Goal: Transaction & Acquisition: Book appointment/travel/reservation

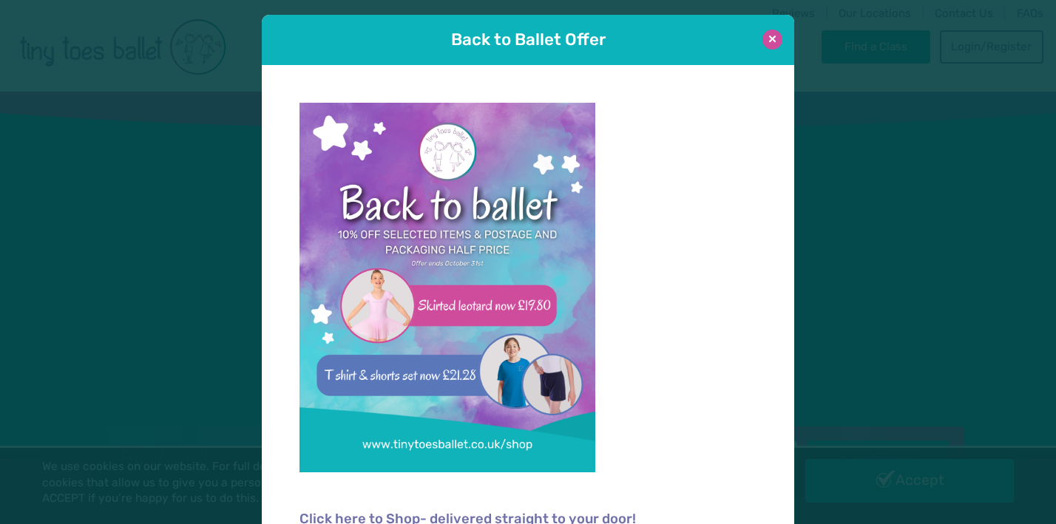
scroll to position [6, 0]
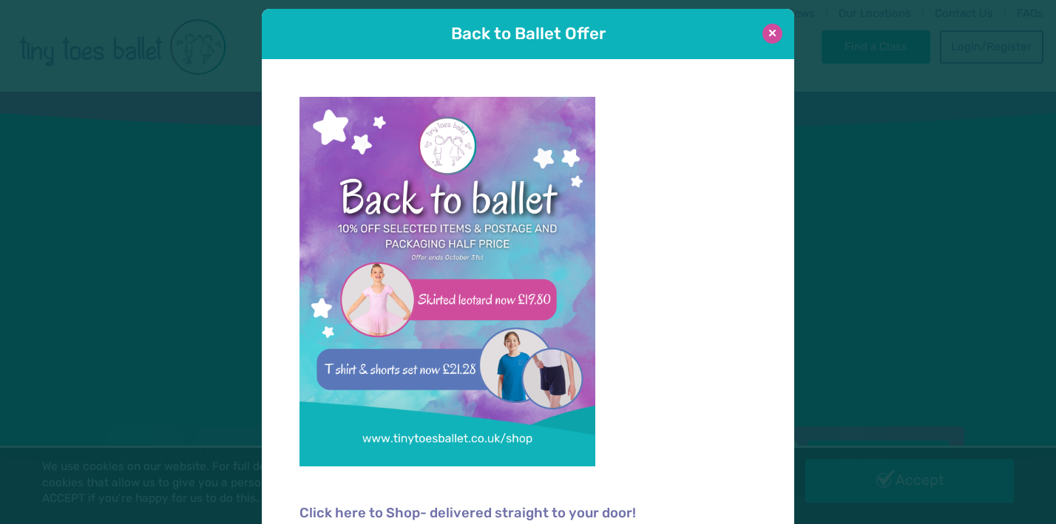
click at [769, 35] on button at bounding box center [773, 34] width 20 height 20
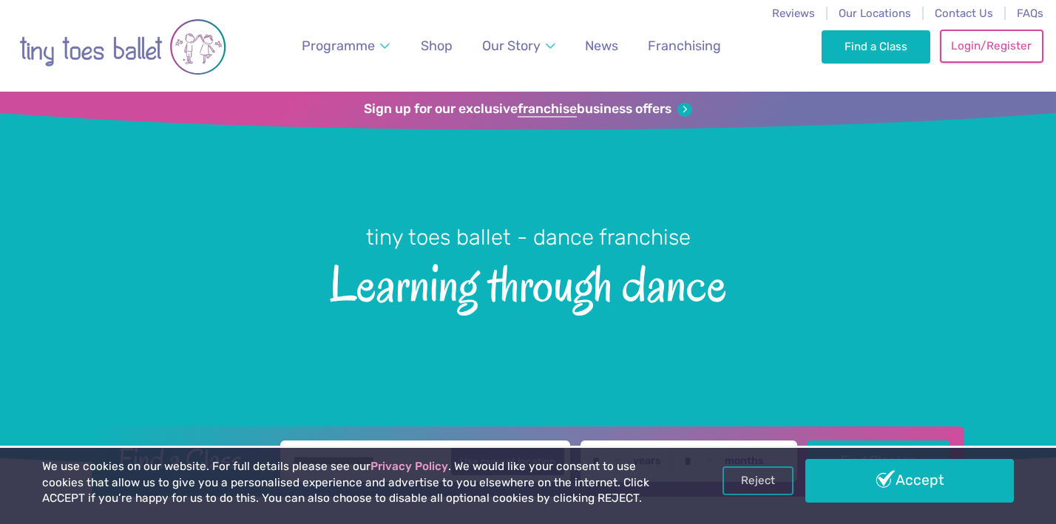
click at [979, 44] on link "Login/Register" at bounding box center [992, 46] width 104 height 33
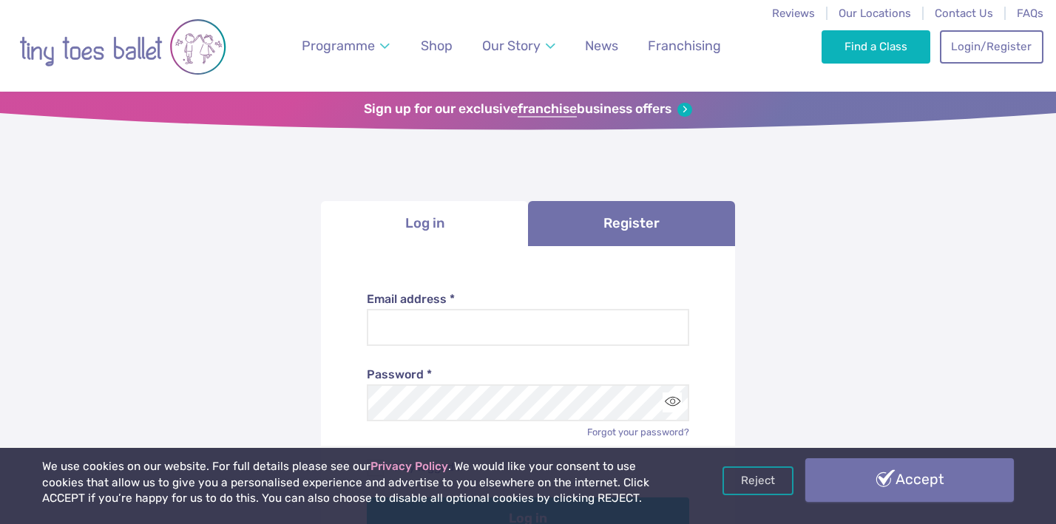
click at [872, 469] on link "Accept" at bounding box center [910, 480] width 209 height 43
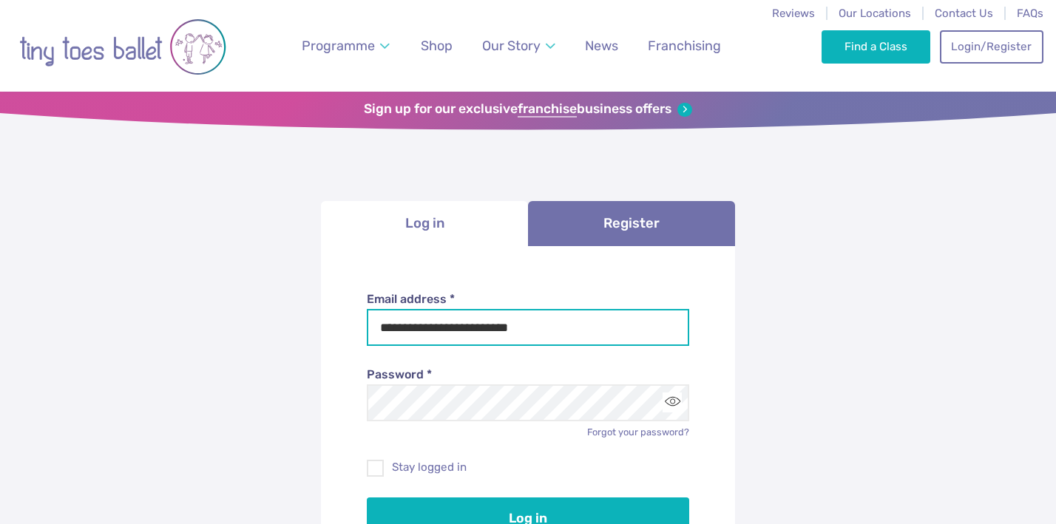
type input "**********"
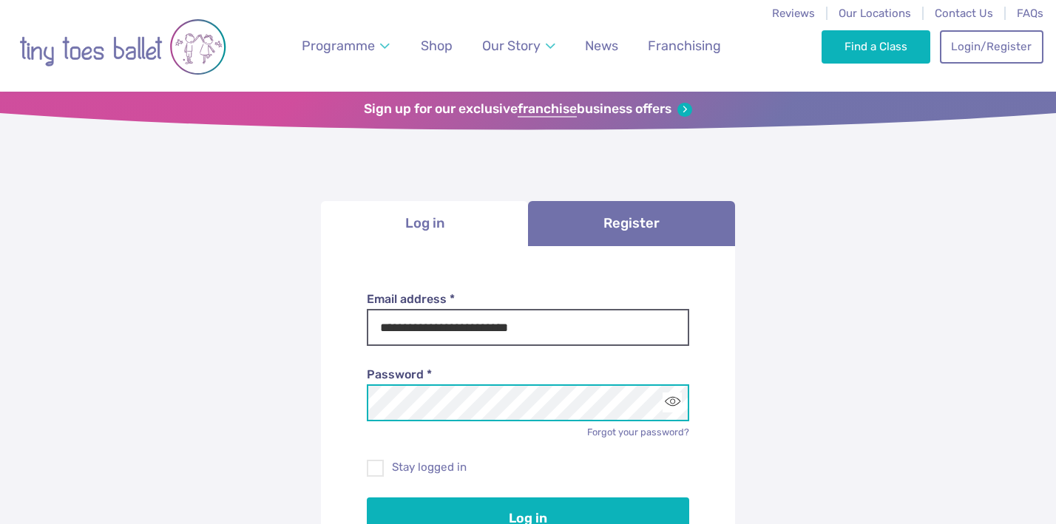
click at [528, 517] on button "Log in" at bounding box center [528, 518] width 323 height 41
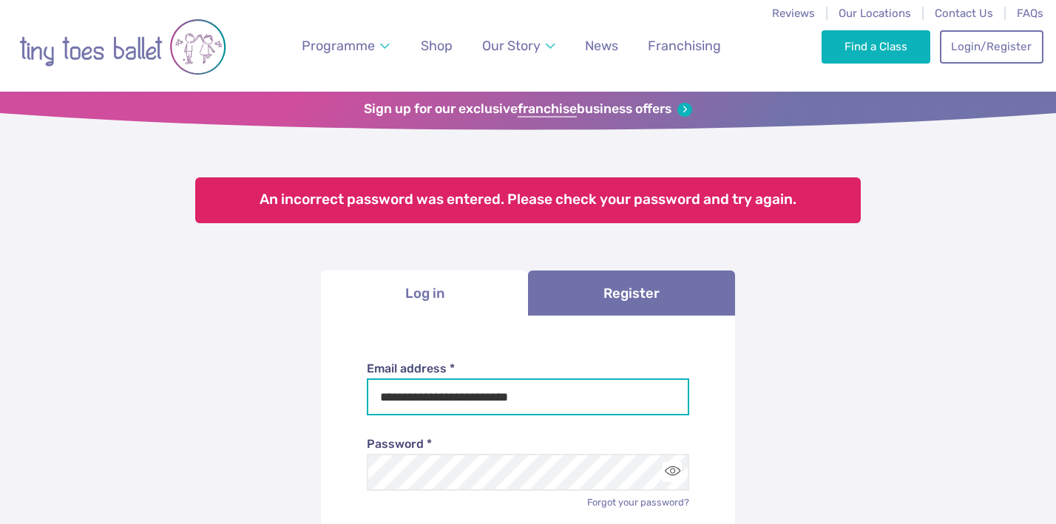
type input "**********"
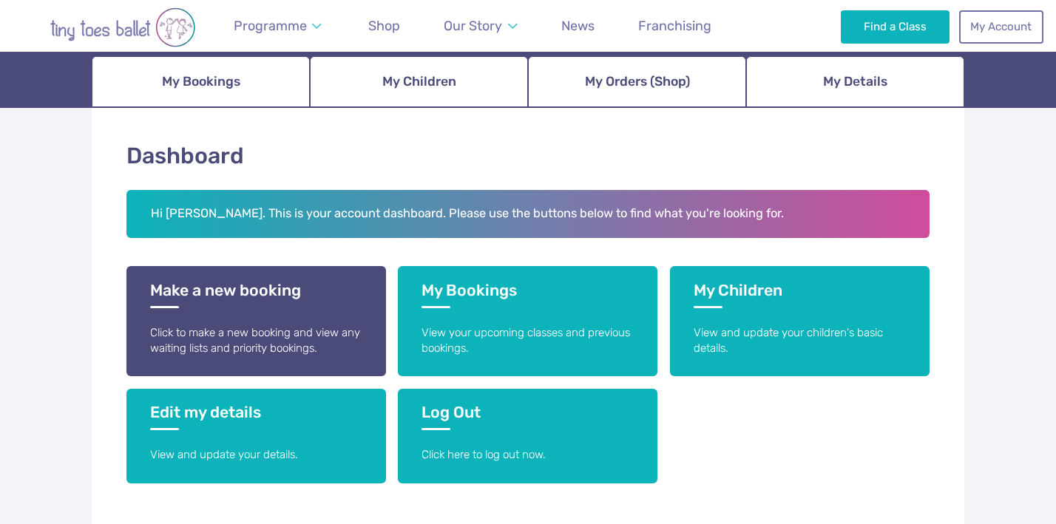
scroll to position [172, 0]
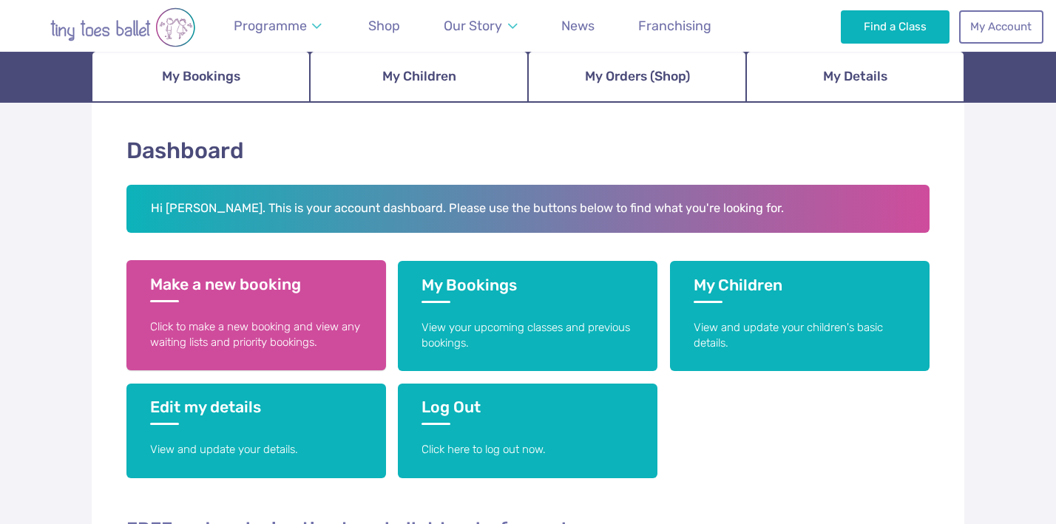
click at [311, 321] on p "Click to make a new booking and view any waiting lists and priority bookings." at bounding box center [256, 336] width 212 height 32
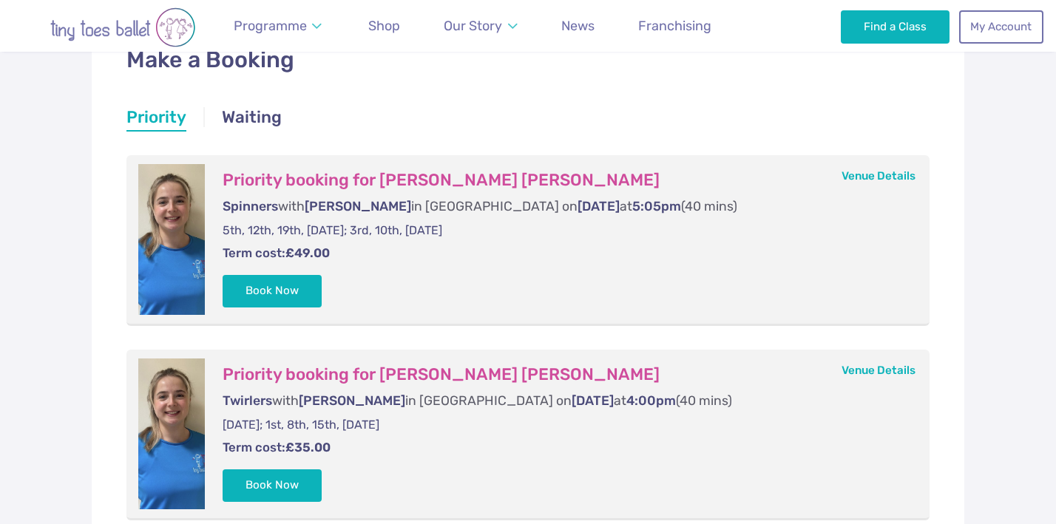
scroll to position [263, 0]
click at [271, 288] on button "Book Now" at bounding box center [272, 291] width 99 height 33
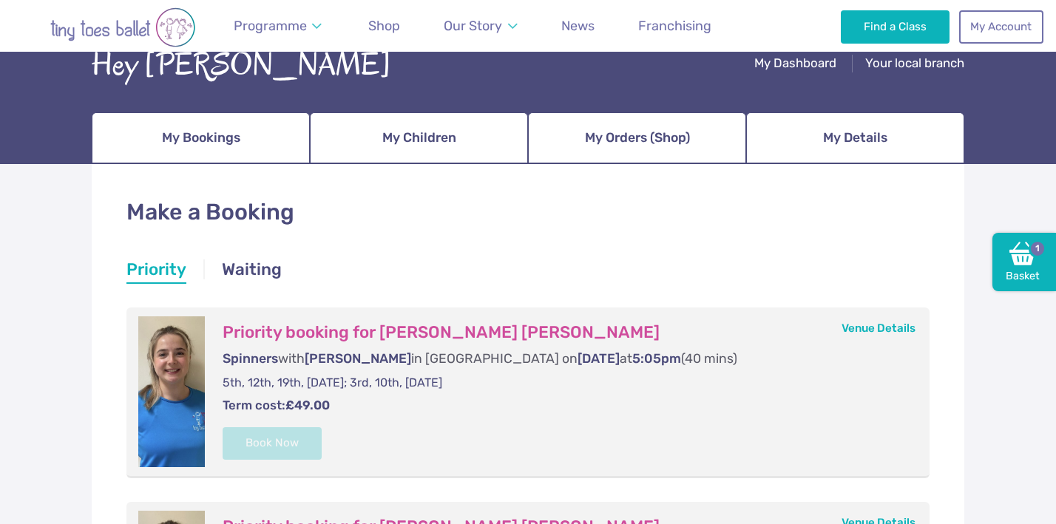
scroll to position [108, 0]
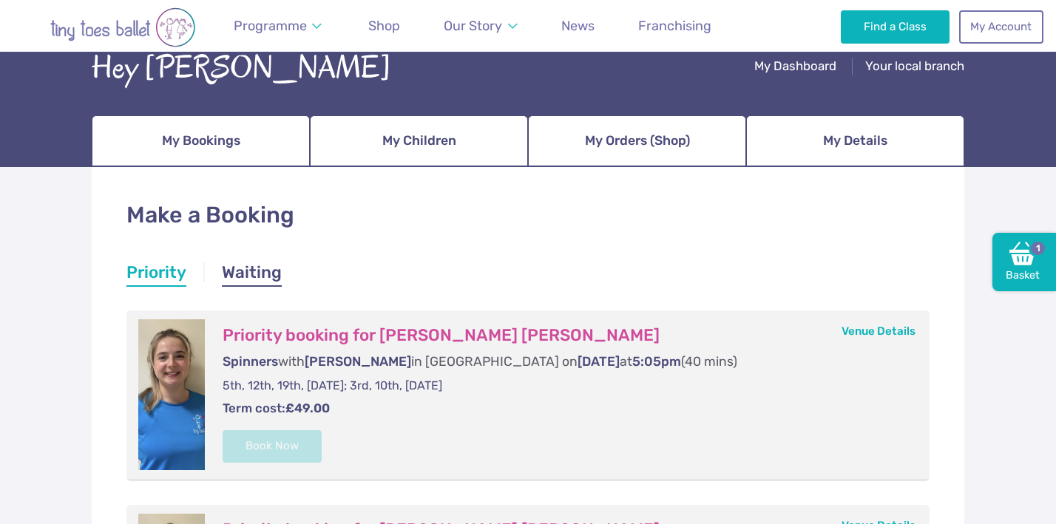
click at [243, 274] on link "Waiting" at bounding box center [252, 274] width 60 height 27
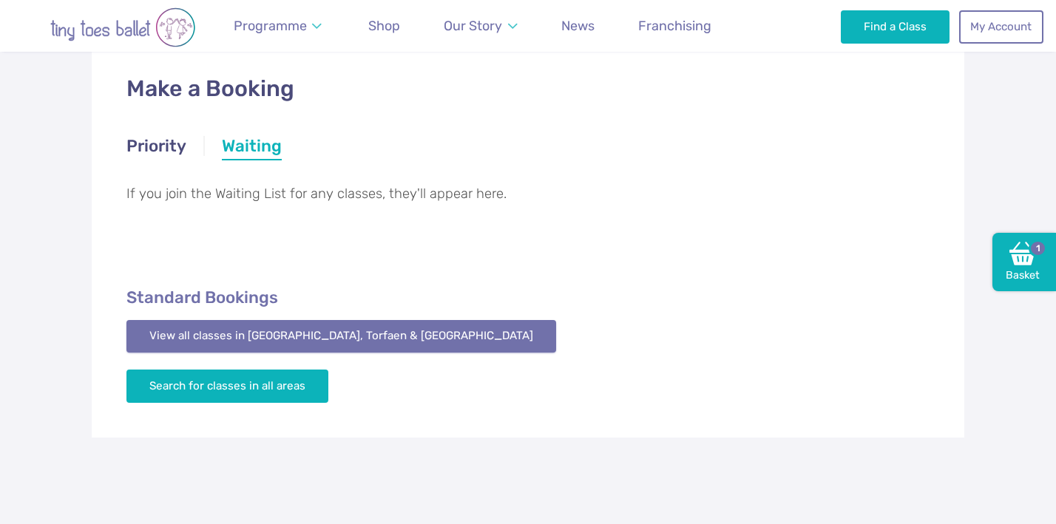
scroll to position [246, 0]
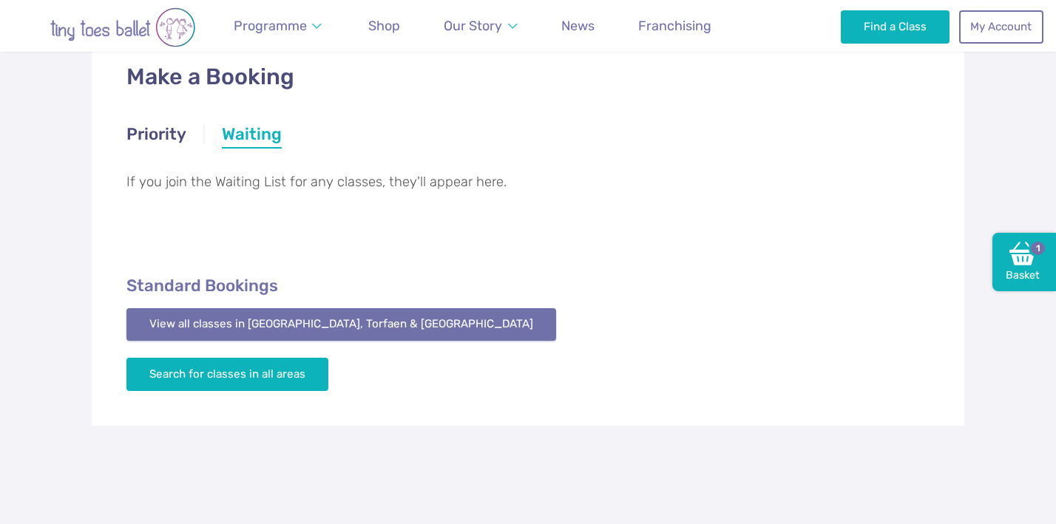
click at [357, 327] on link "View all classes in Monmouthshire, Torfaen & Blaenau Gwent" at bounding box center [341, 324] width 430 height 33
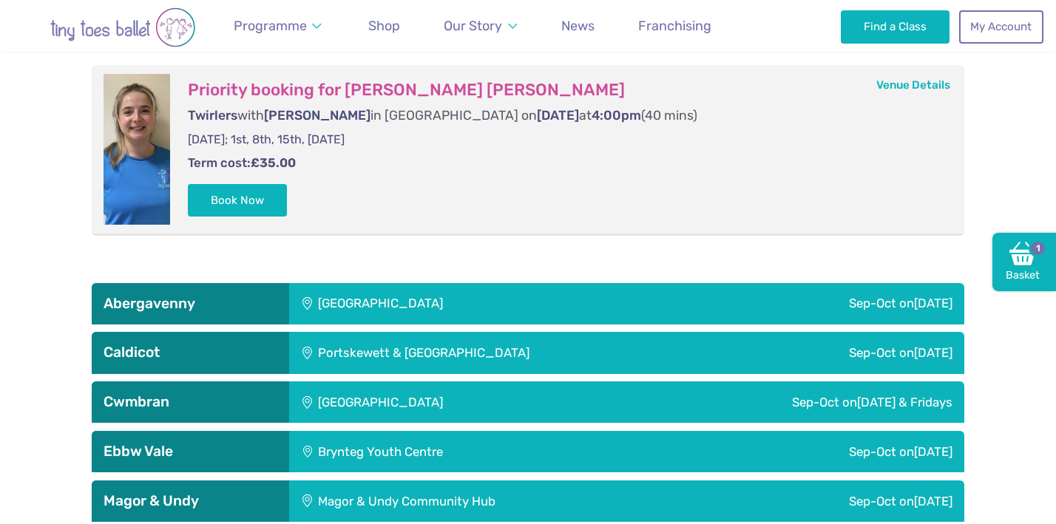
scroll to position [2373, 0]
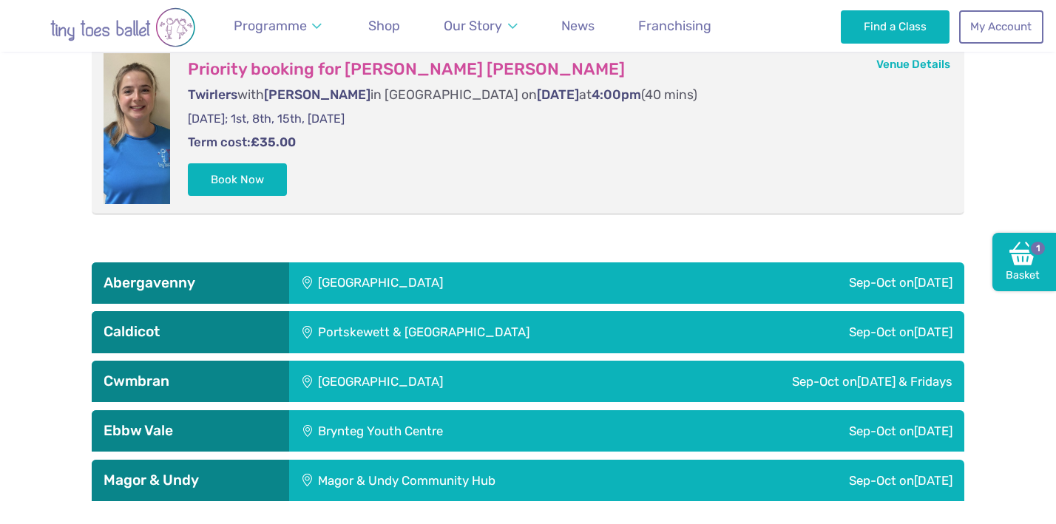
click at [536, 361] on div "Henllys Village Hall" at bounding box center [449, 381] width 320 height 41
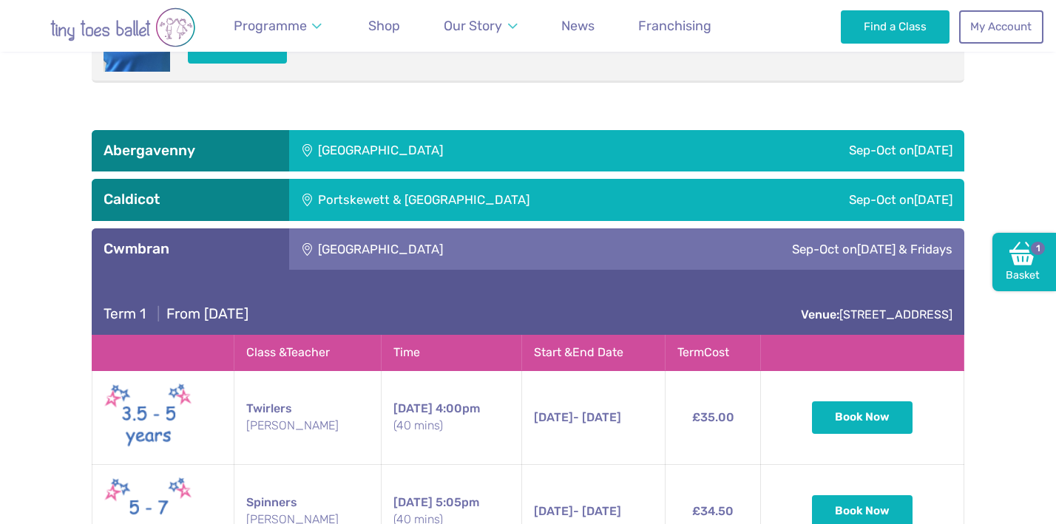
scroll to position [2467, 0]
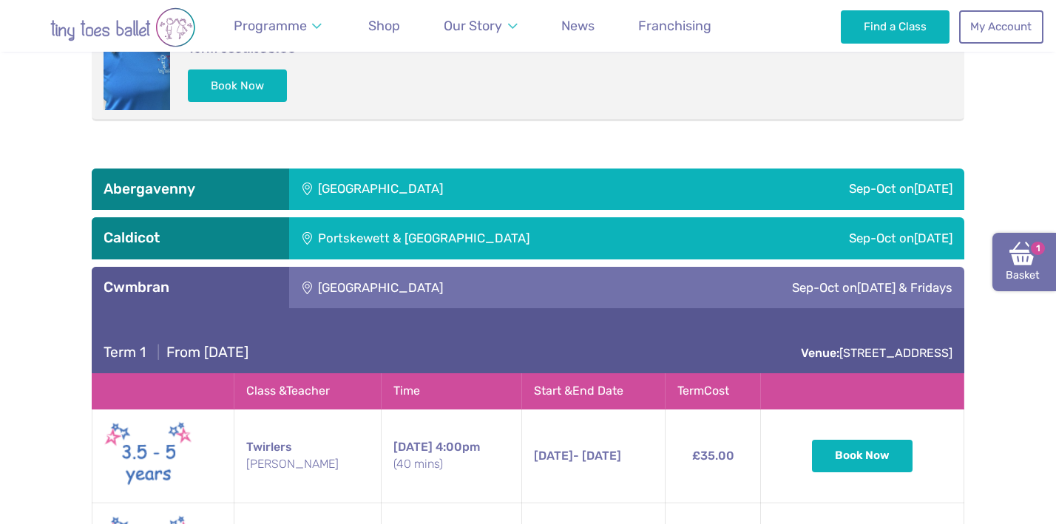
click at [1021, 271] on link "Basket 1" at bounding box center [1025, 262] width 64 height 59
